Goal: Use online tool/utility: Utilize a website feature to perform a specific function

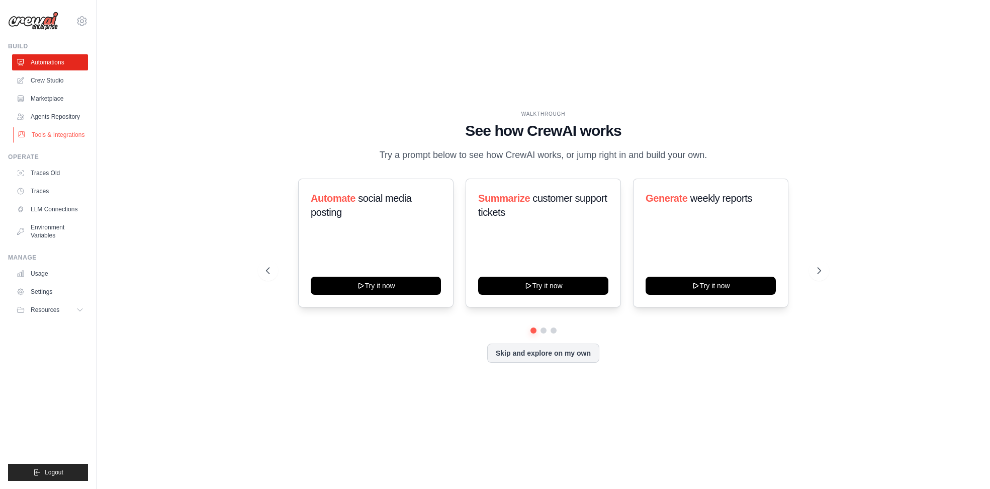
click at [47, 131] on link "Tools & Integrations" at bounding box center [51, 135] width 76 height 16
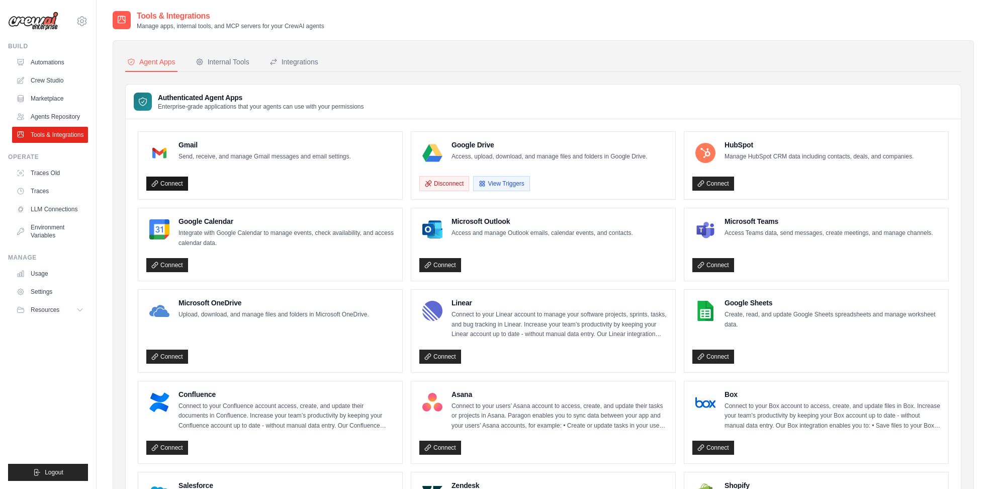
click at [172, 182] on link "Connect" at bounding box center [167, 183] width 42 height 14
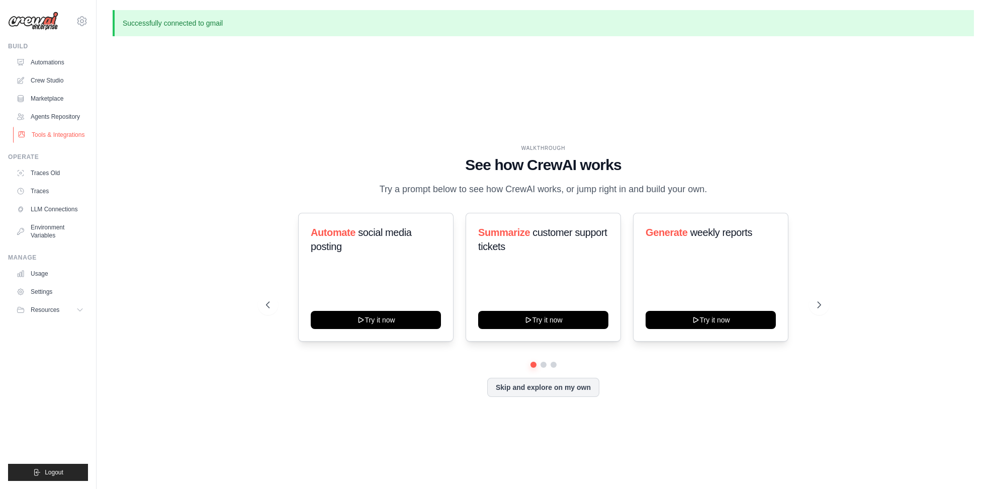
click at [38, 133] on link "Tools & Integrations" at bounding box center [51, 135] width 76 height 16
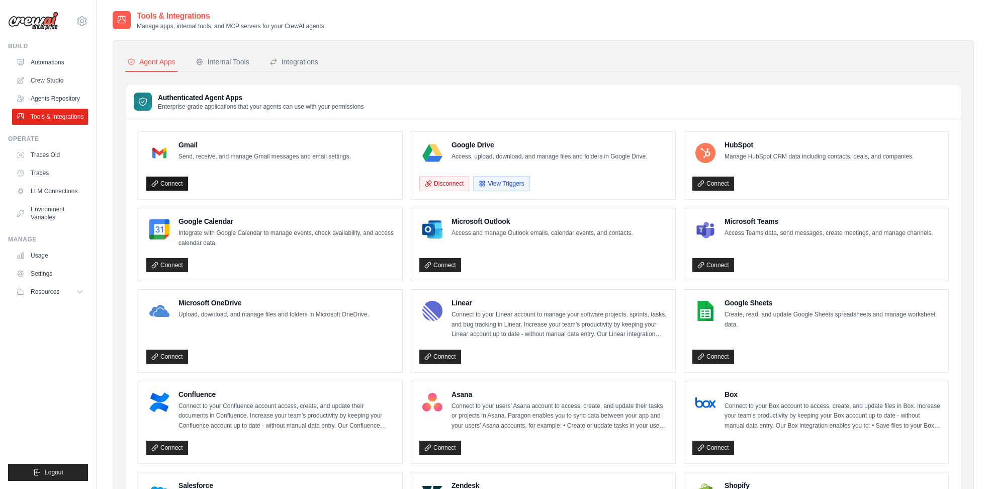
click at [169, 182] on link "Connect" at bounding box center [167, 183] width 42 height 14
click at [37, 58] on link "Automations" at bounding box center [51, 62] width 76 height 16
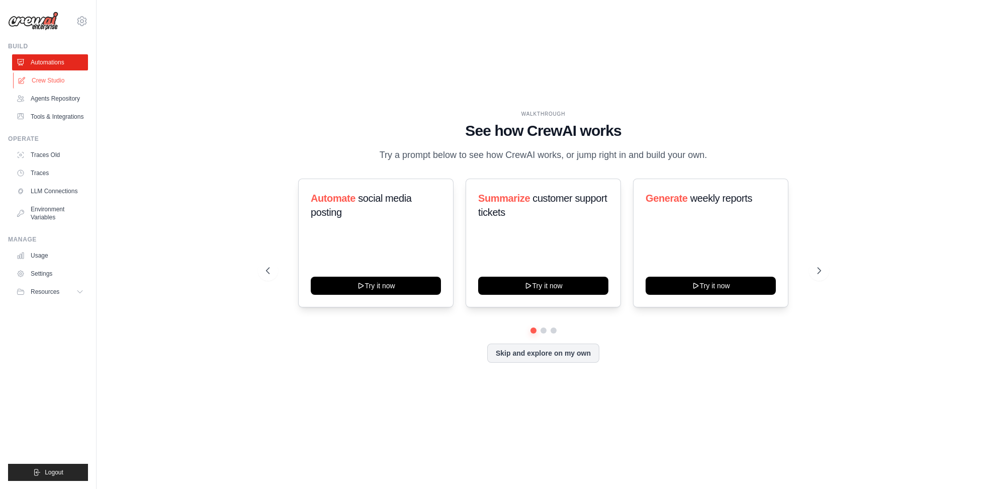
click at [38, 79] on link "Crew Studio" at bounding box center [51, 80] width 76 height 16
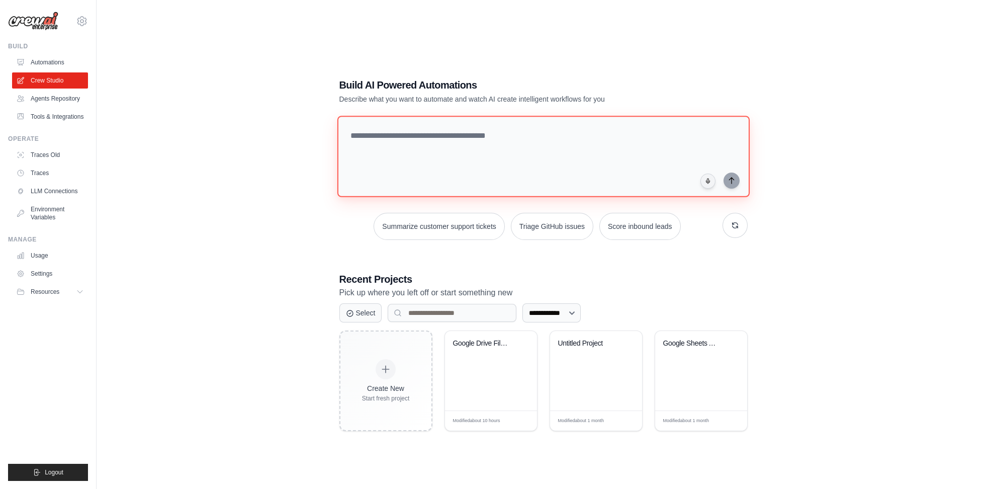
click at [399, 147] on textarea at bounding box center [543, 156] width 412 height 81
type textarea "*"
